Goal: Task Accomplishment & Management: Use online tool/utility

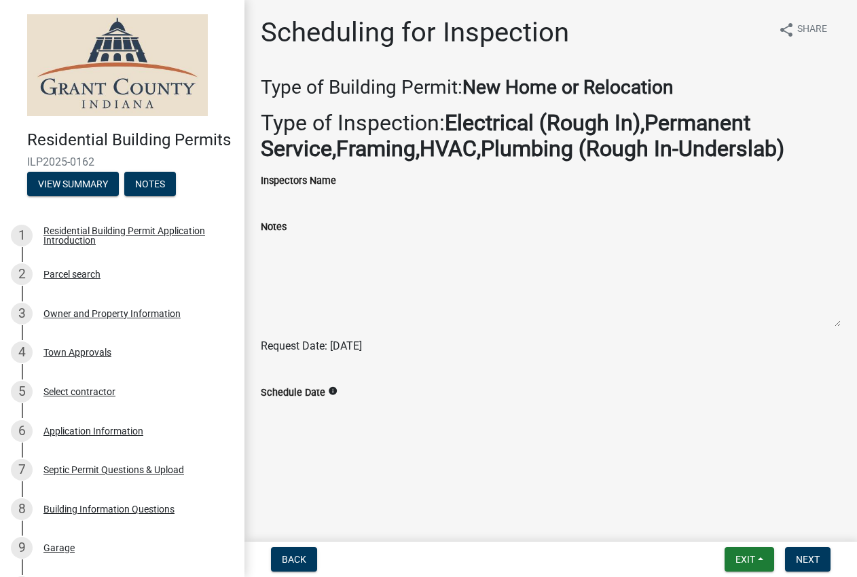
scroll to position [341, 0]
click at [796, 554] on span "Next" at bounding box center [808, 559] width 24 height 11
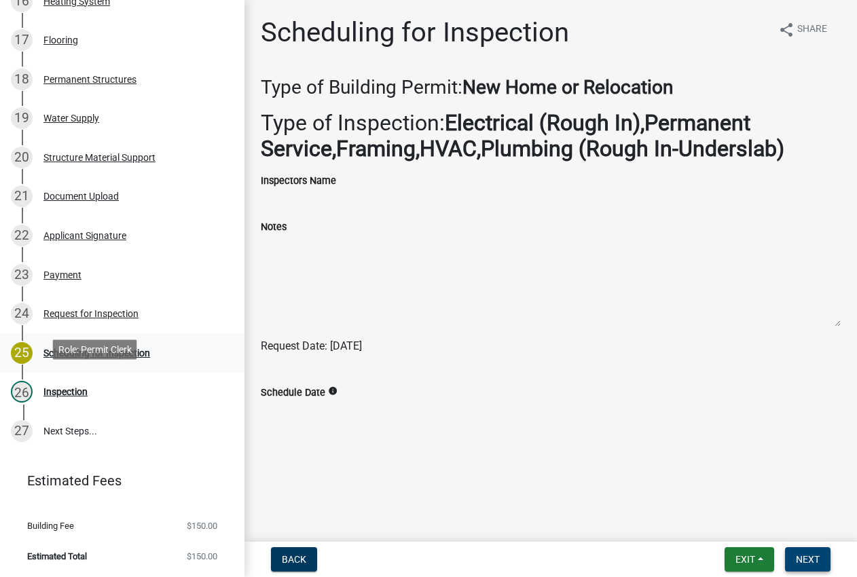
scroll to position [1444, 0]
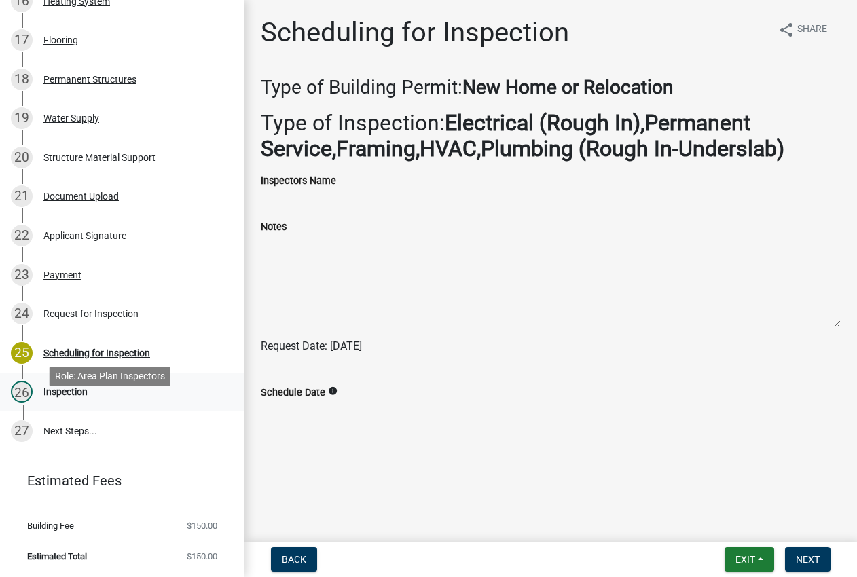
click at [88, 397] on div "Inspection" at bounding box center [65, 392] width 44 height 10
click at [137, 358] on div "Scheduling for Inspection" at bounding box center [96, 353] width 107 height 10
click at [92, 348] on div "Scheduling for Inspection" at bounding box center [96, 353] width 107 height 10
